Goal: Task Accomplishment & Management: Manage account settings

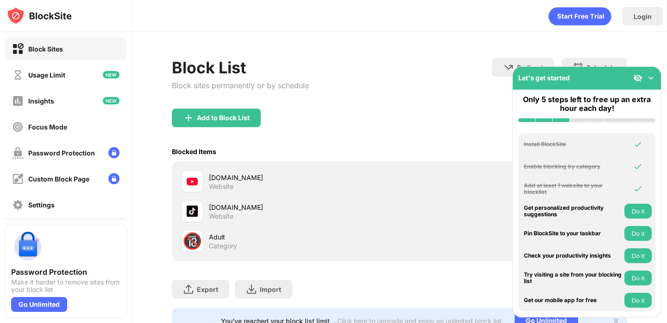
click at [372, 239] on div "Adult" at bounding box center [304, 237] width 190 height 10
click at [228, 243] on div "Category" at bounding box center [223, 245] width 28 height 8
click at [205, 118] on div "Add to Block List" at bounding box center [223, 117] width 53 height 7
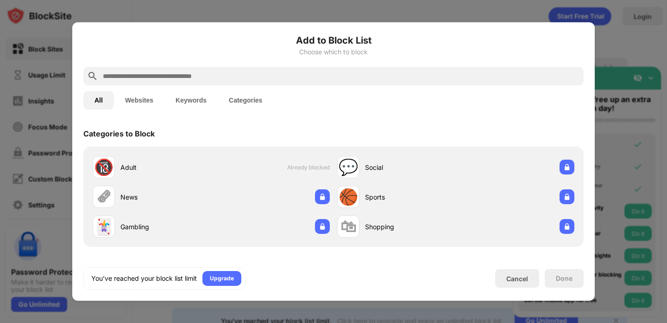
click at [151, 77] on input "text" at bounding box center [341, 75] width 478 height 11
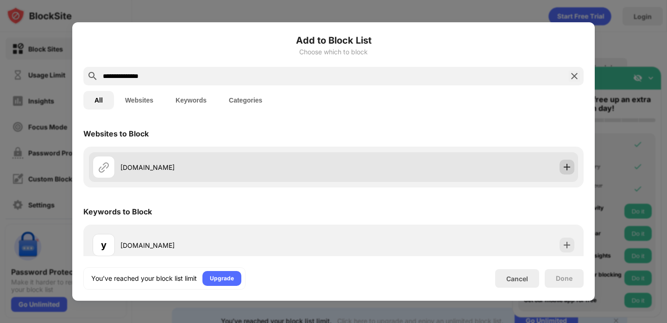
type input "**********"
click at [567, 166] on img at bounding box center [567, 166] width 9 height 9
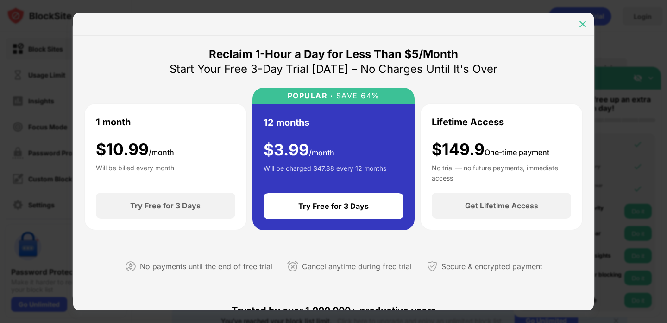
click at [586, 22] on img at bounding box center [582, 23] width 9 height 9
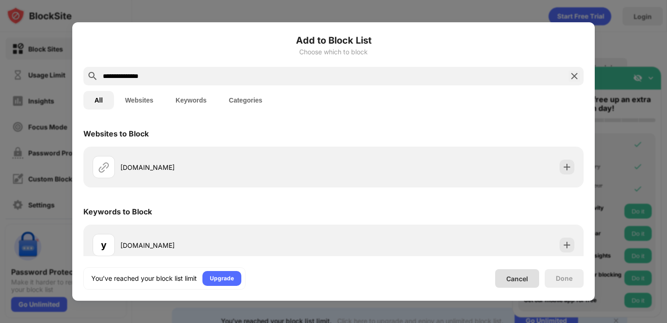
click at [512, 275] on div "Cancel" at bounding box center [518, 278] width 22 height 8
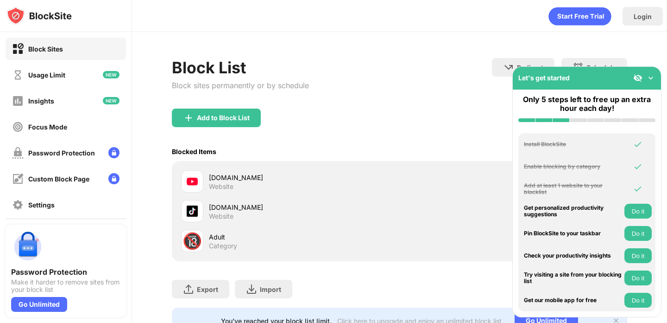
scroll to position [30, 0]
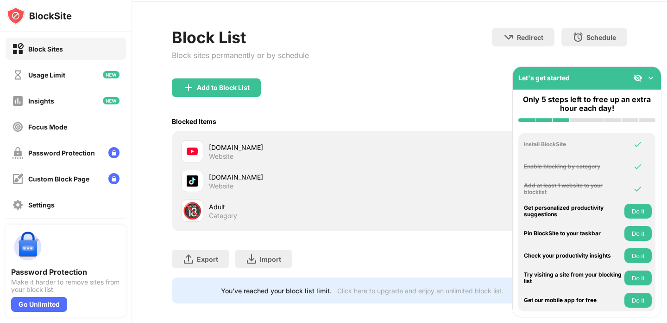
click at [652, 75] on img at bounding box center [650, 77] width 9 height 9
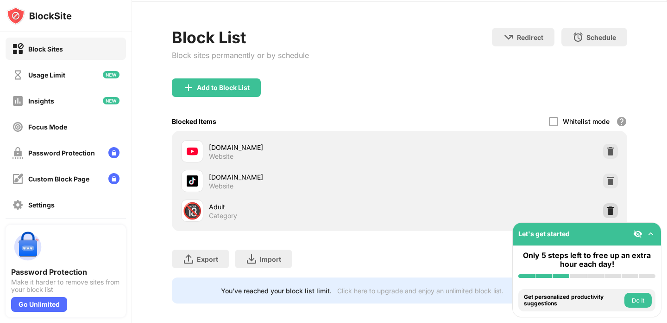
click at [610, 210] on img at bounding box center [610, 210] width 9 height 9
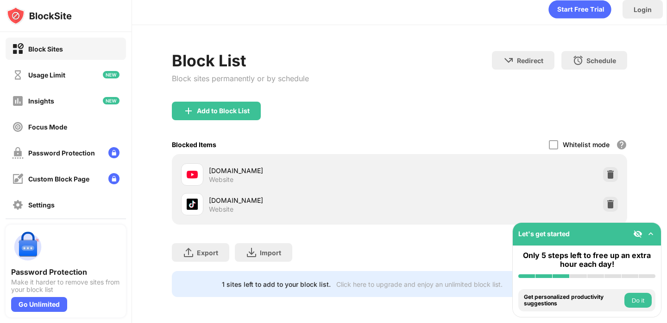
scroll to position [7, 0]
click at [219, 111] on div "Add to Block List" at bounding box center [223, 110] width 53 height 7
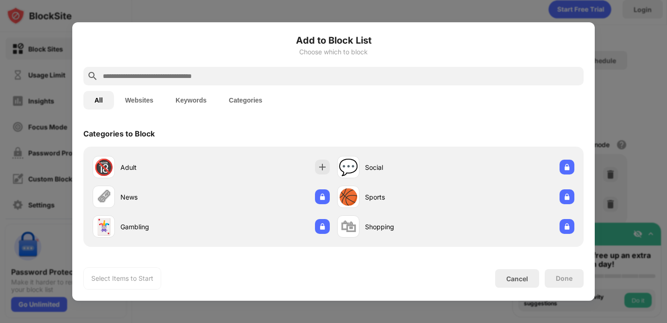
click at [168, 78] on input "text" at bounding box center [341, 75] width 478 height 11
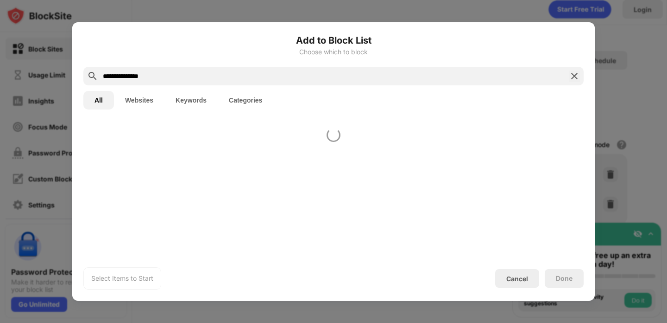
type input "**********"
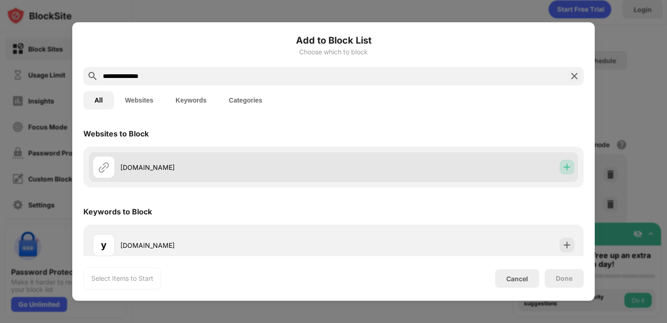
click at [565, 167] on img at bounding box center [567, 166] width 9 height 9
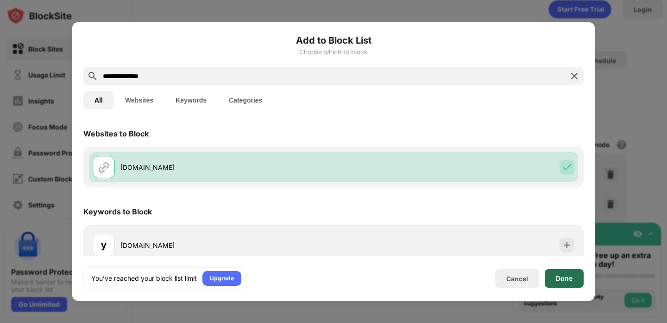
click at [562, 272] on div "Done" at bounding box center [564, 278] width 39 height 19
